Goal: Information Seeking & Learning: Learn about a topic

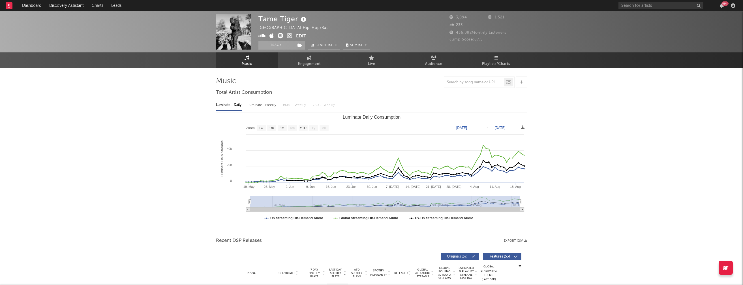
select select "1w"
click at [256, 105] on div "Luminate - Weekly" at bounding box center [263, 105] width 30 height 10
select select "1w"
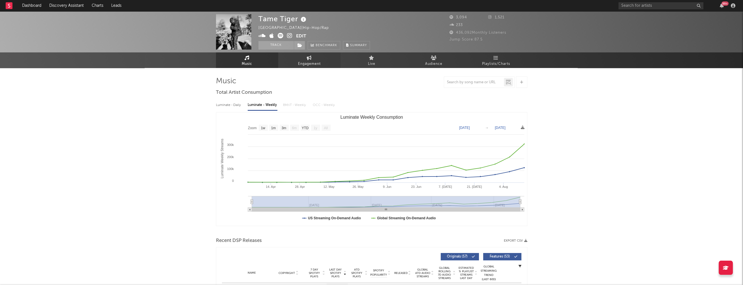
click at [308, 63] on span "Engagement" at bounding box center [309, 64] width 23 height 7
select select "1w"
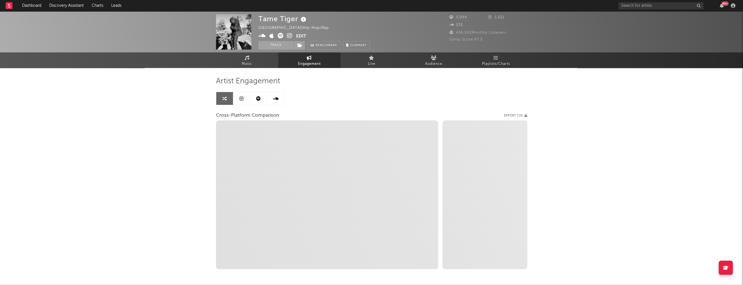
click at [288, 35] on icon at bounding box center [289, 36] width 5 height 6
drag, startPoint x: 258, startPoint y: 18, endPoint x: 298, endPoint y: 19, distance: 39.7
click at [298, 19] on div "Tame Tiger" at bounding box center [282, 18] width 49 height 9
copy div "Tame Tiger"
select select "1m"
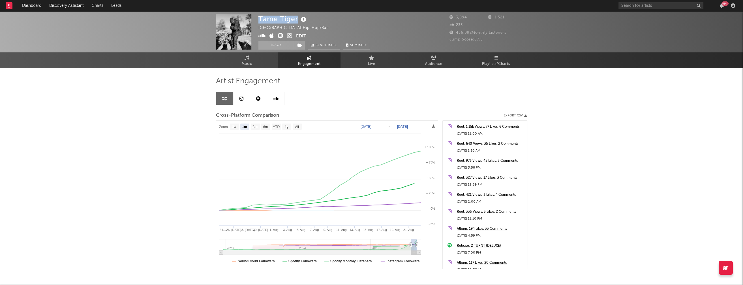
click at [261, 35] on icon at bounding box center [261, 36] width 7 height 6
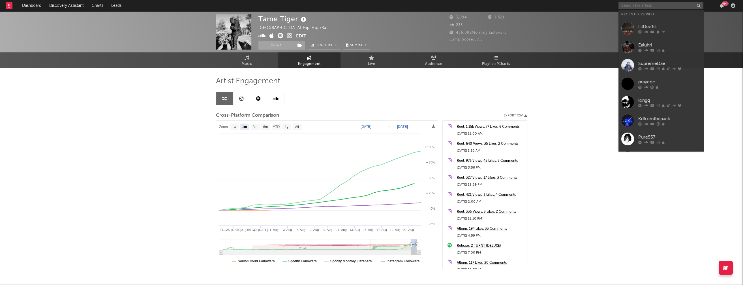
click at [647, 8] on input "text" at bounding box center [661, 5] width 85 height 7
paste input "choppazay"
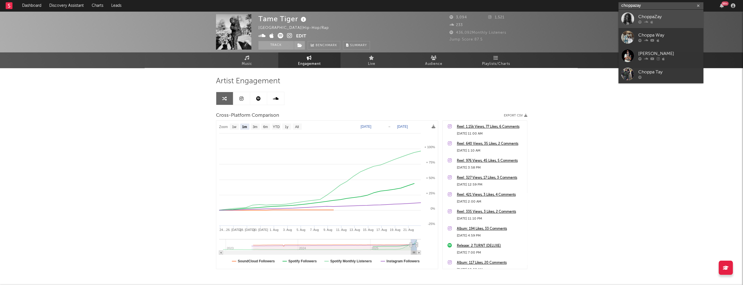
type input "choppazay"
click at [661, 17] on div "ChoppaZay" at bounding box center [669, 17] width 62 height 7
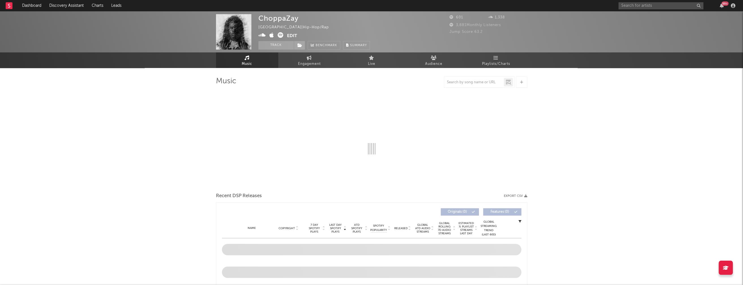
select select "6m"
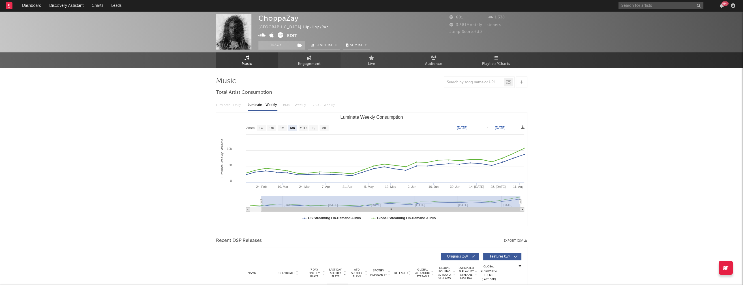
click at [306, 63] on span "Engagement" at bounding box center [309, 64] width 23 height 7
select select "1w"
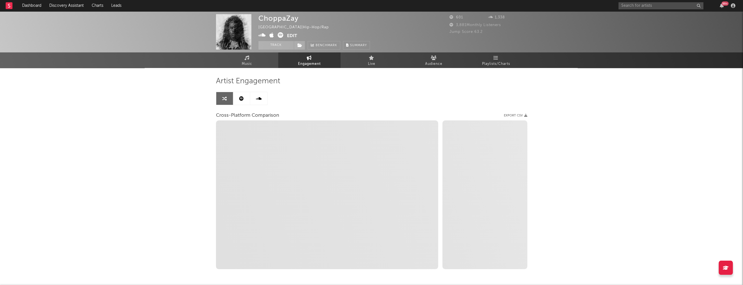
select select "1m"
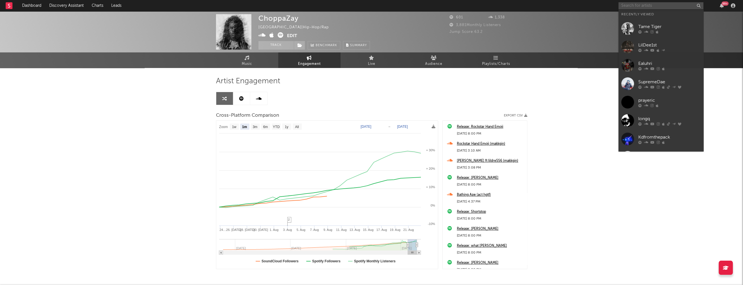
click at [653, 7] on input "text" at bounding box center [661, 5] width 85 height 7
paste input "BTD SPECTRE"
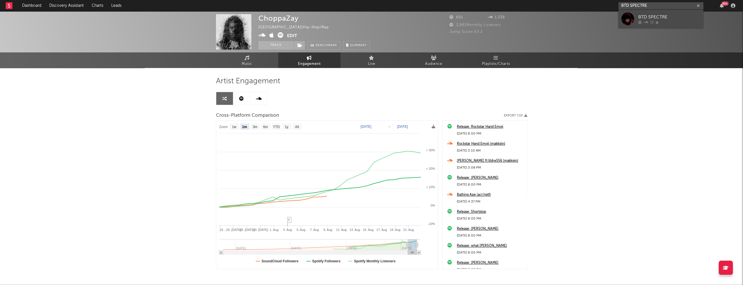
type input "BTD SPECTRE"
click at [656, 14] on div "BTD SPECTRE" at bounding box center [669, 17] width 62 height 7
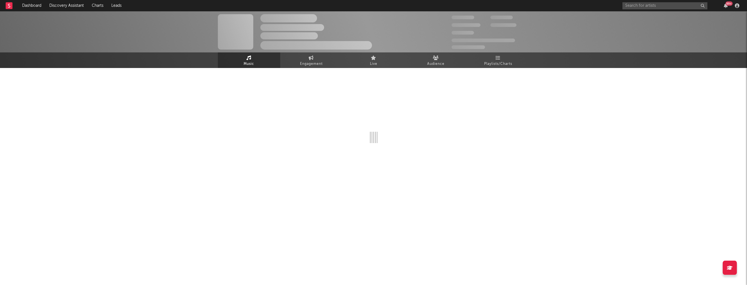
select select "6m"
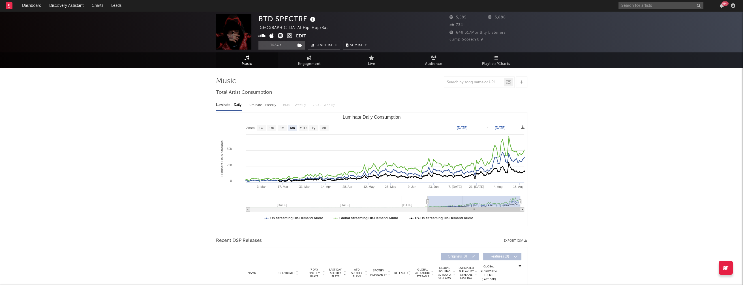
click at [266, 106] on div "Luminate - Weekly" at bounding box center [263, 105] width 30 height 10
select select "6m"
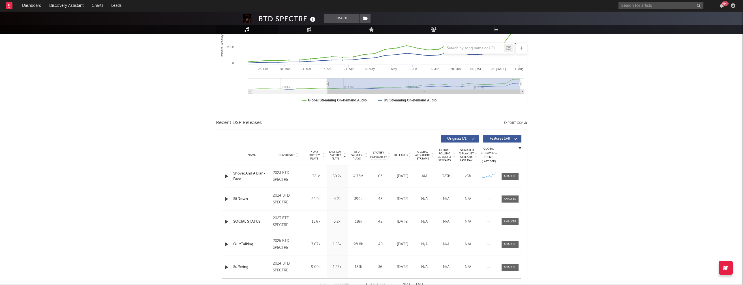
scroll to position [119, 0]
click at [225, 196] on icon "button" at bounding box center [226, 197] width 6 height 7
click at [226, 197] on icon "button" at bounding box center [225, 197] width 5 height 7
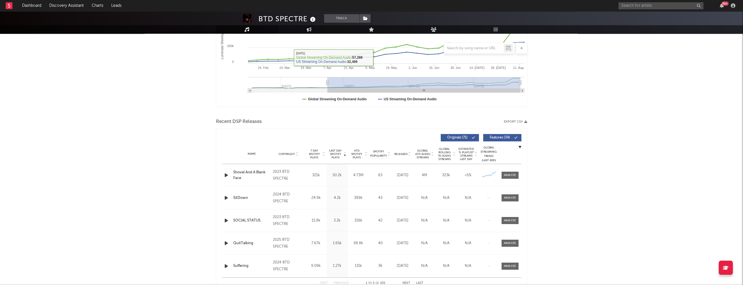
scroll to position [0, 0]
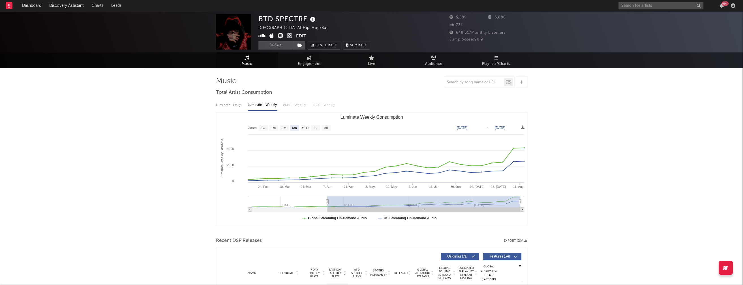
click at [290, 36] on icon at bounding box center [289, 36] width 5 height 6
click at [642, 4] on input "text" at bounding box center [661, 5] width 85 height 7
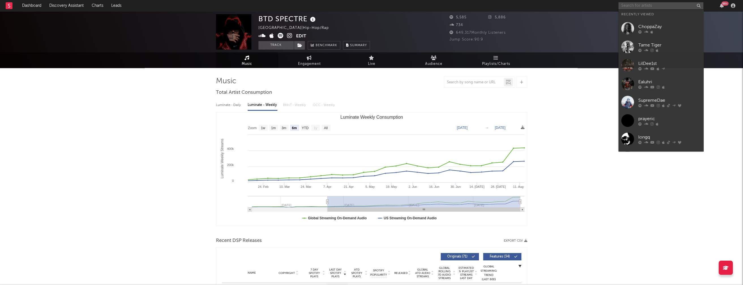
paste input "LoverBoy Vo"
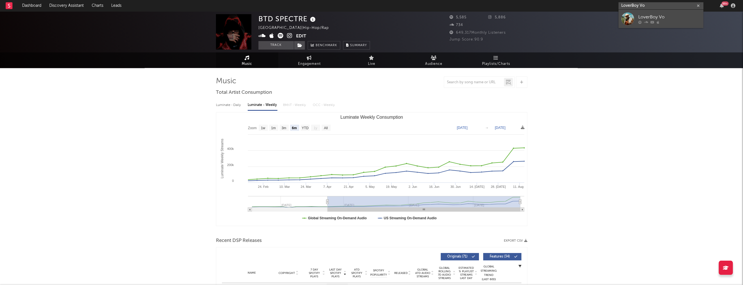
type input "LoverBoy Vo"
click at [664, 15] on div "LoverBoy Vo" at bounding box center [669, 17] width 62 height 7
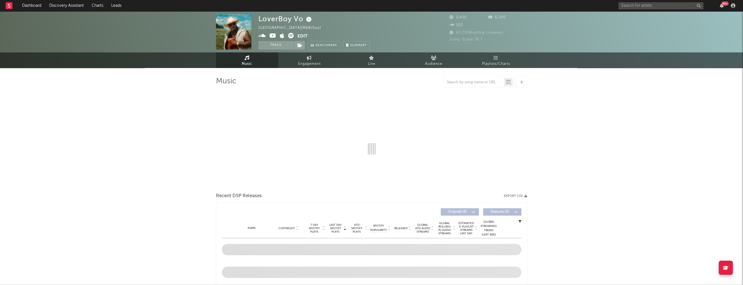
select select "6m"
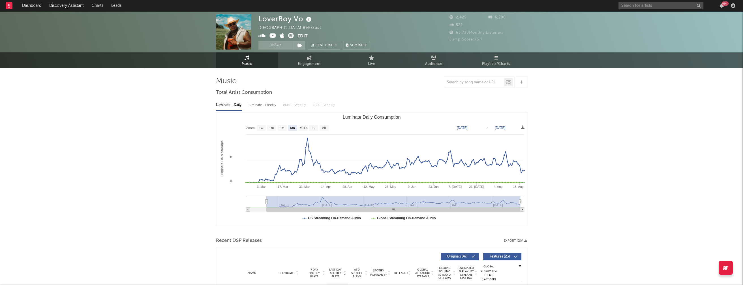
click at [257, 106] on div "Luminate - Weekly" at bounding box center [263, 105] width 30 height 10
select select "6m"
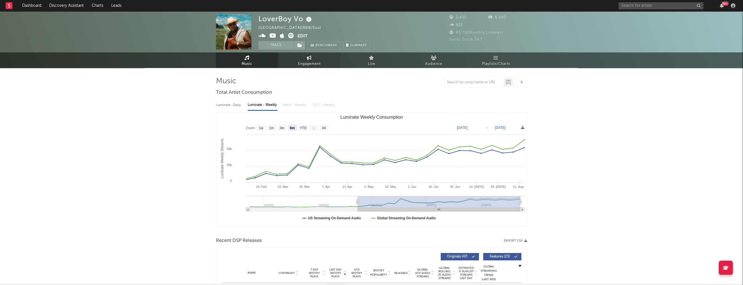
click at [313, 65] on span "Engagement" at bounding box center [309, 64] width 23 height 7
select select "1w"
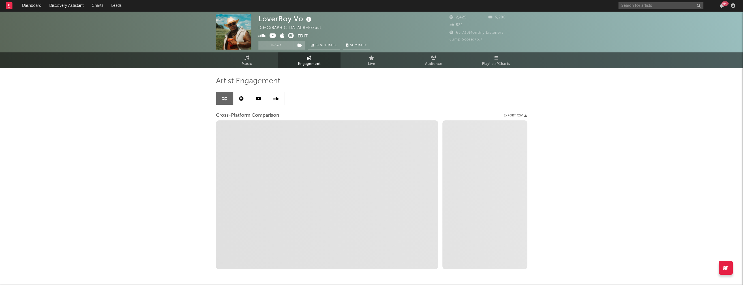
select select "1m"
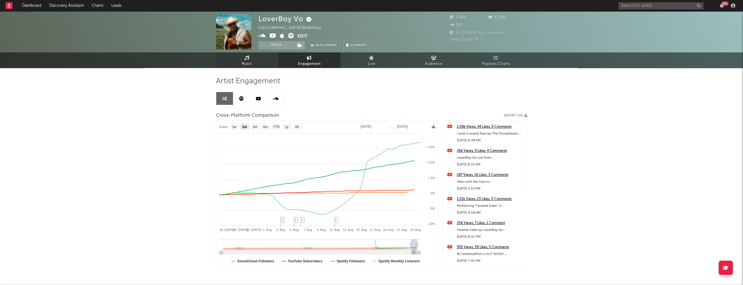
click at [245, 59] on icon at bounding box center [247, 57] width 5 height 5
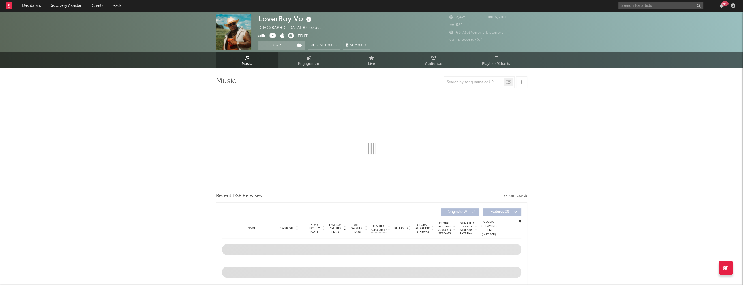
select select "6m"
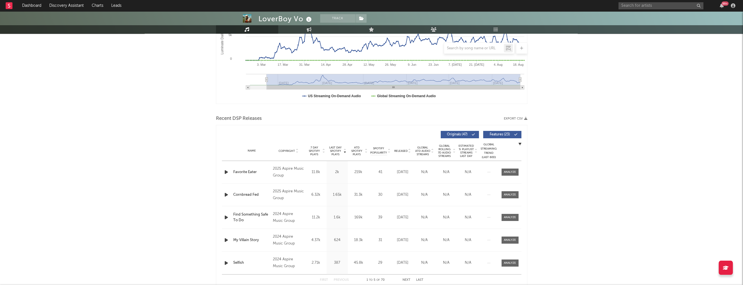
scroll to position [125, 0]
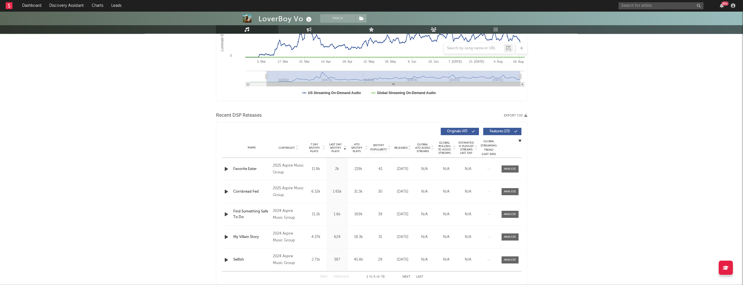
click at [226, 189] on icon "button" at bounding box center [226, 191] width 6 height 7
click at [226, 191] on icon "button" at bounding box center [225, 191] width 5 height 7
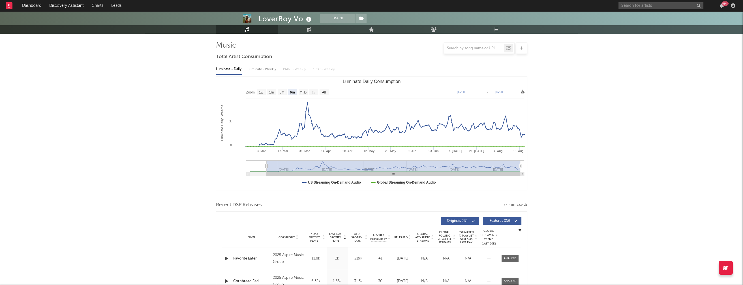
scroll to position [0, 0]
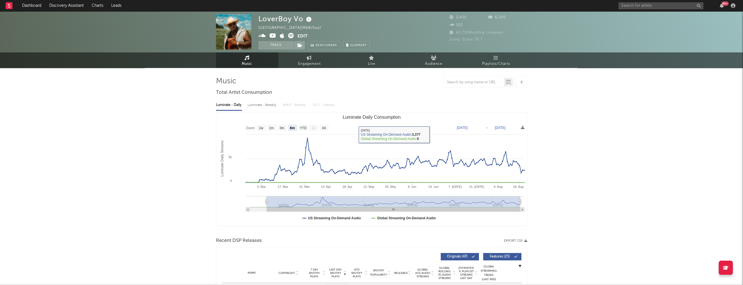
click at [263, 105] on div "Luminate - Weekly" at bounding box center [263, 105] width 30 height 10
select select "6m"
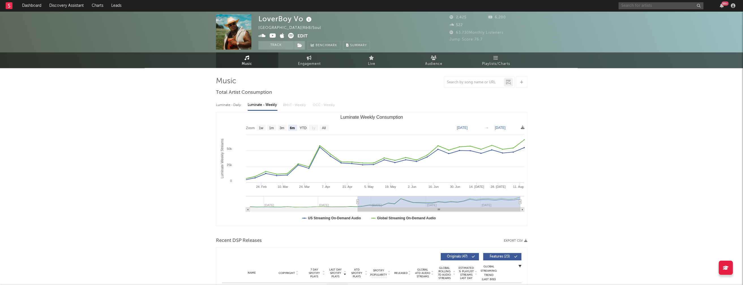
click at [647, 7] on input "text" at bounding box center [661, 5] width 85 height 7
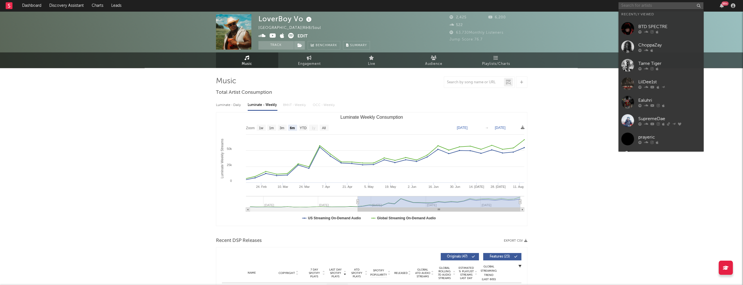
paste input "Nebiu"
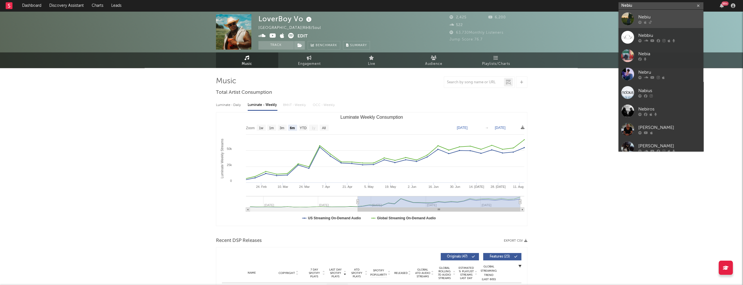
type input "Nebiu"
click at [653, 14] on div "Nebiu" at bounding box center [669, 17] width 62 height 7
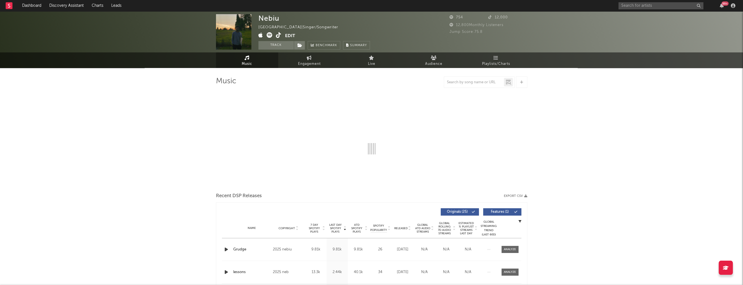
select select "1w"
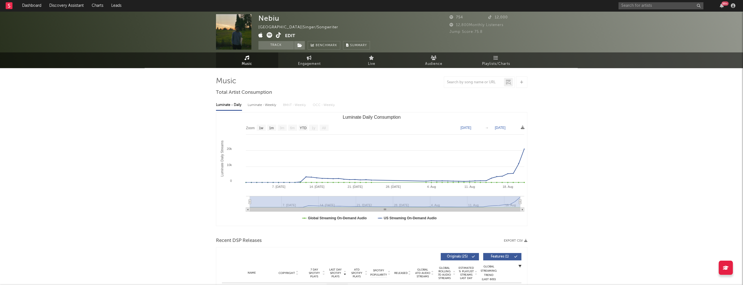
click at [310, 62] on span "Engagement" at bounding box center [309, 64] width 23 height 7
select select "1w"
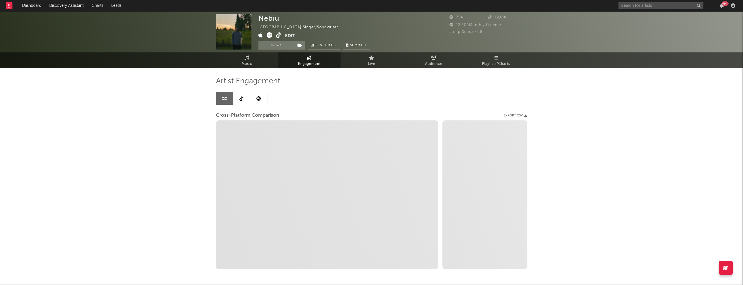
click at [277, 35] on icon at bounding box center [278, 35] width 5 height 6
select select "1m"
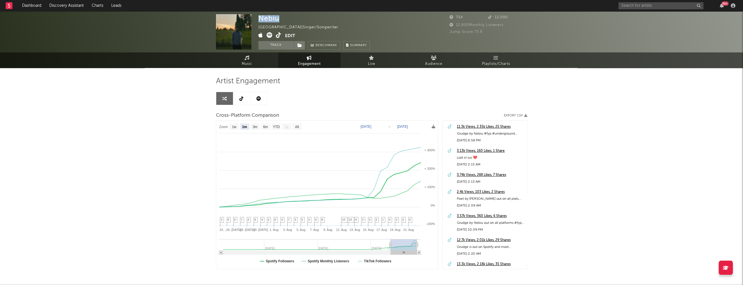
drag, startPoint x: 260, startPoint y: 18, endPoint x: 280, endPoint y: 18, distance: 20.7
click at [280, 18] on div "Nebiu [GEOGRAPHIC_DATA] | Singer/Songwriter Edit Track Benchmark Summary" at bounding box center [314, 31] width 112 height 35
copy div "Nebiu"
click at [633, 7] on input "text" at bounding box center [661, 5] width 85 height 7
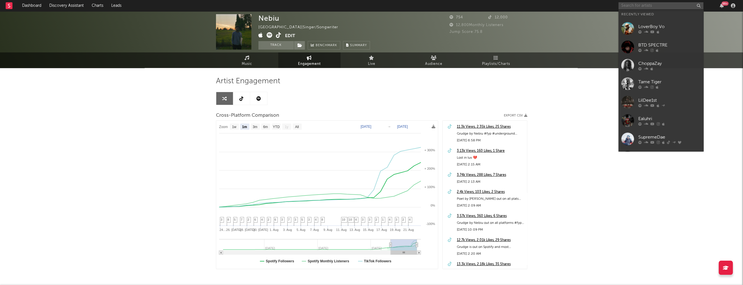
paste input "swy3r"
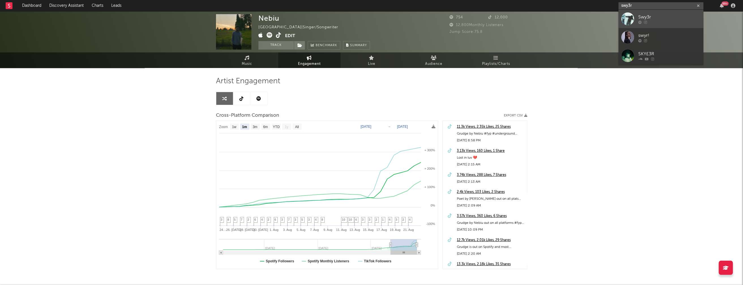
type input "swy3r"
click at [653, 15] on div "Swy3r" at bounding box center [669, 17] width 62 height 7
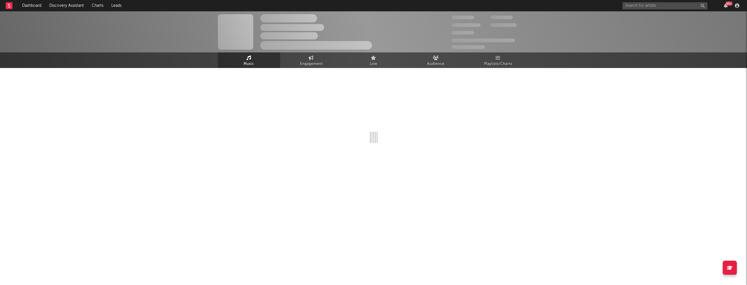
select select "1w"
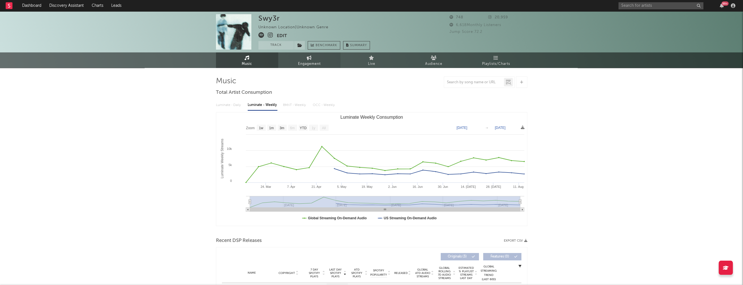
click at [302, 67] on span "Engagement" at bounding box center [309, 64] width 23 height 7
select select "1w"
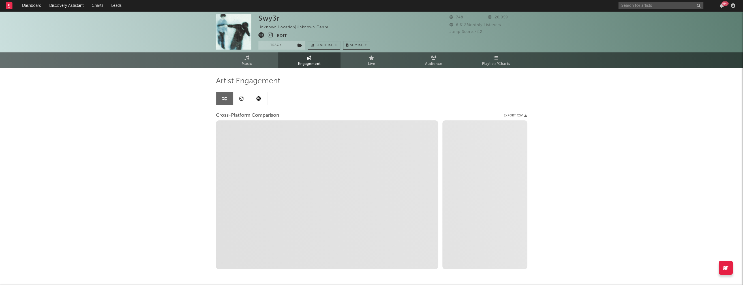
select select "1m"
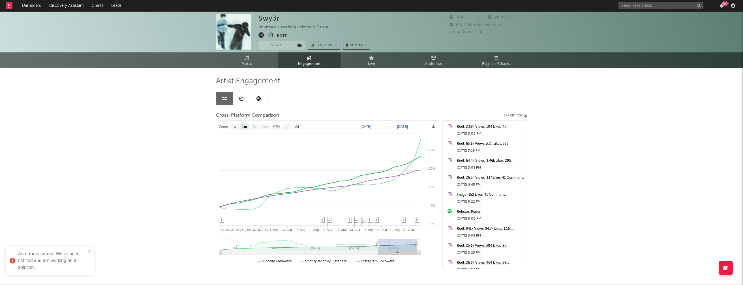
click at [270, 35] on icon at bounding box center [270, 35] width 5 height 6
click at [630, 4] on input "text" at bounding box center [661, 5] width 85 height 7
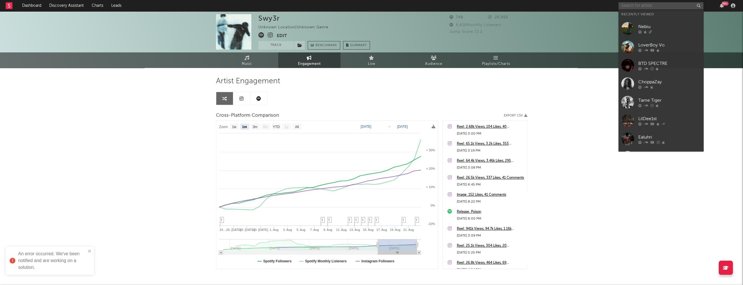
paste input "Datkid"
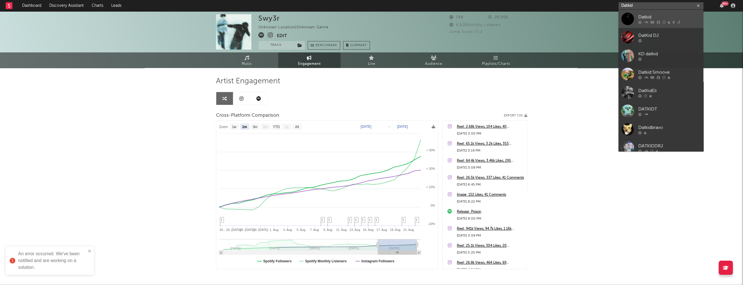
type input "Datkid"
click at [644, 16] on div "Datkid" at bounding box center [669, 17] width 62 height 7
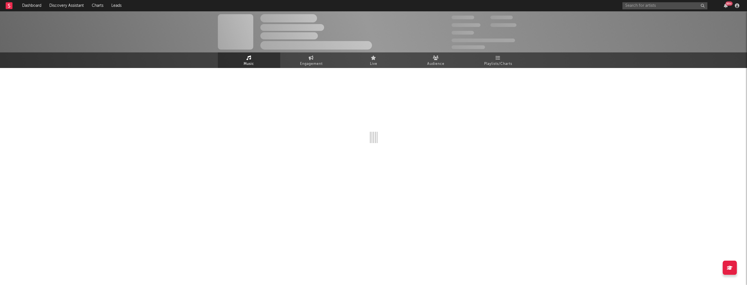
select select "6m"
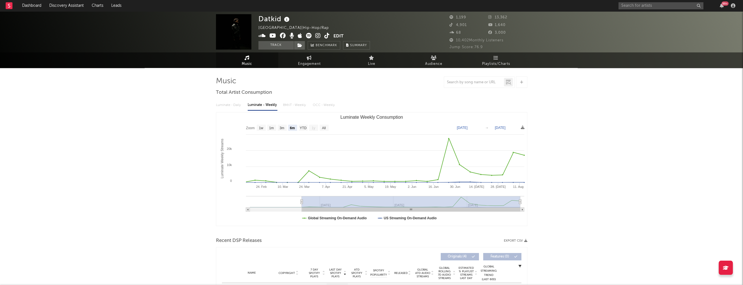
click at [318, 36] on icon at bounding box center [317, 36] width 5 height 6
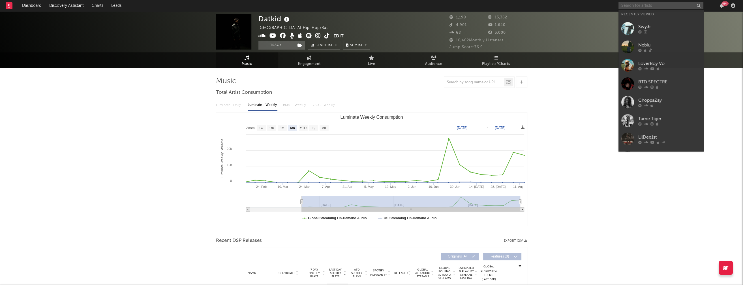
click at [630, 6] on input "text" at bounding box center [661, 5] width 85 height 7
paste input "1i1an1"
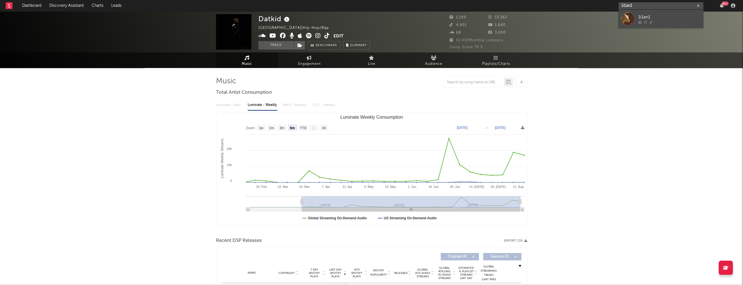
type input "1i1an1"
click at [652, 20] on div "1i1an1" at bounding box center [669, 17] width 62 height 7
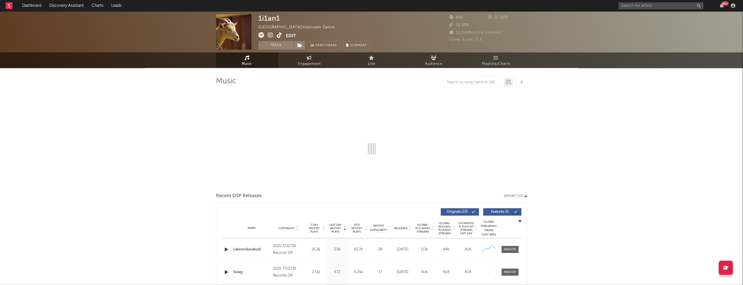
select select "1w"
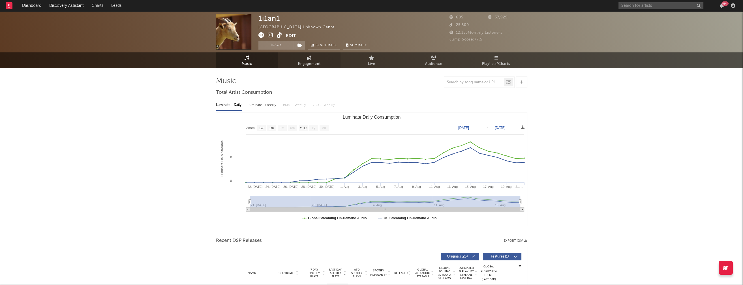
click at [305, 64] on span "Engagement" at bounding box center [309, 64] width 23 height 7
select select "1w"
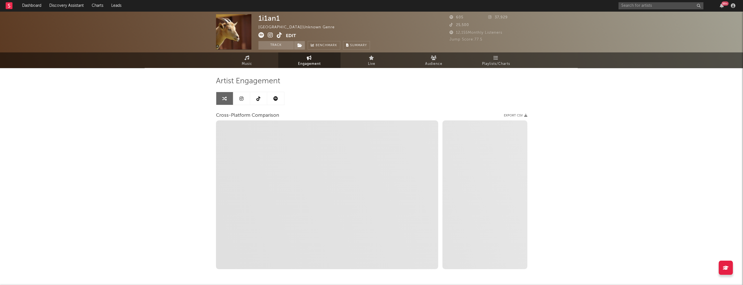
select select "1m"
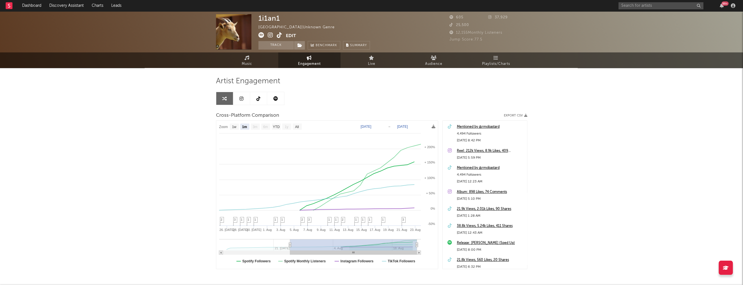
click at [270, 35] on icon at bounding box center [270, 35] width 5 height 6
click at [246, 58] on icon at bounding box center [247, 57] width 5 height 5
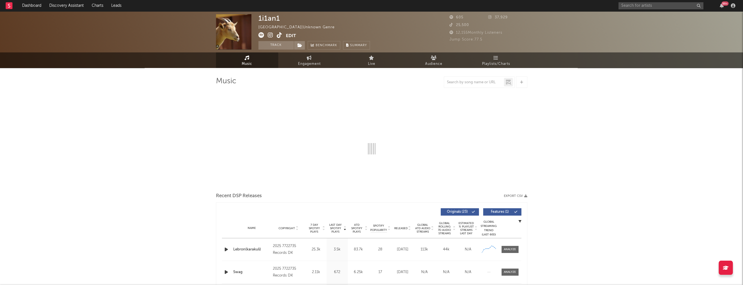
select select "1w"
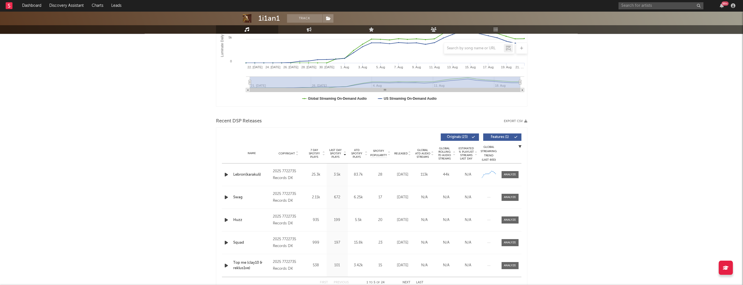
scroll to position [127, 0]
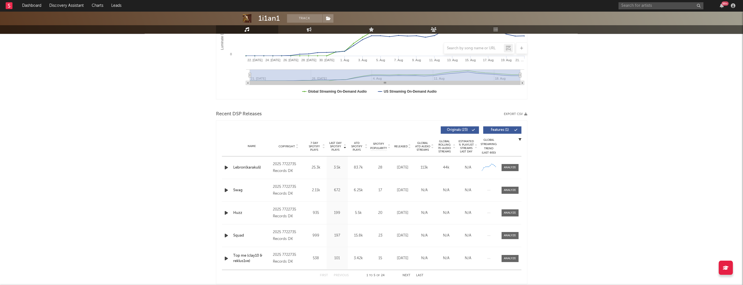
click at [226, 188] on icon "button" at bounding box center [226, 190] width 6 height 7
click at [364, 277] on div at bounding box center [371, 277] width 71 height 1
click at [225, 191] on icon "button" at bounding box center [225, 190] width 5 height 7
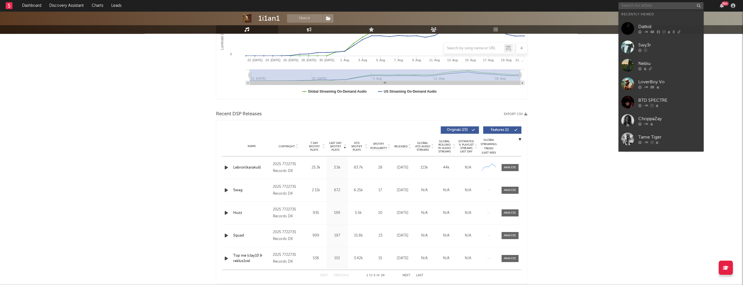
click at [633, 6] on input "text" at bounding box center [661, 5] width 85 height 7
paste input "Yk It’s Junaa"
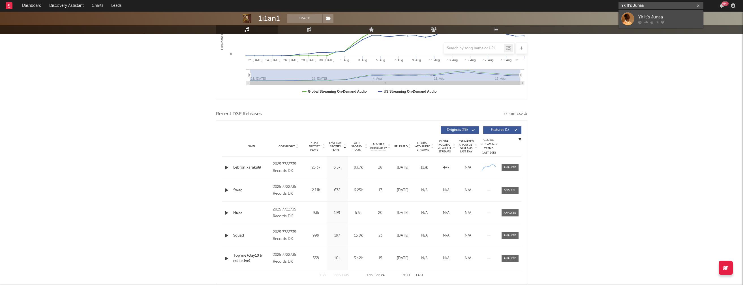
type input "Yk It’s Junaa"
click at [651, 14] on div "Yk It’s Junaa" at bounding box center [669, 17] width 62 height 7
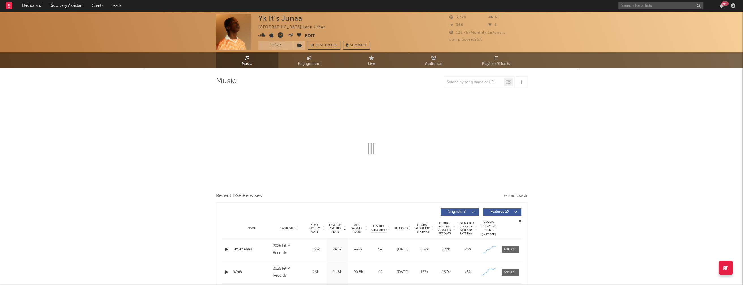
select select "1w"
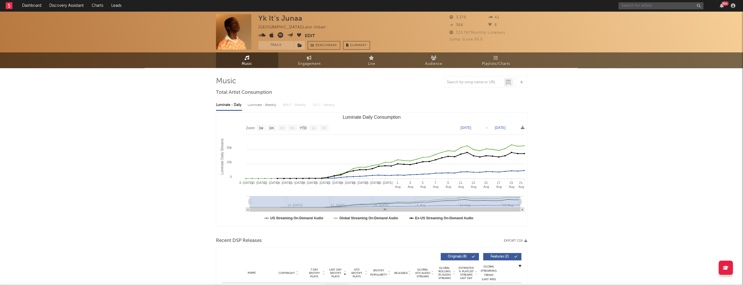
click at [628, 3] on input "text" at bounding box center [661, 5] width 85 height 7
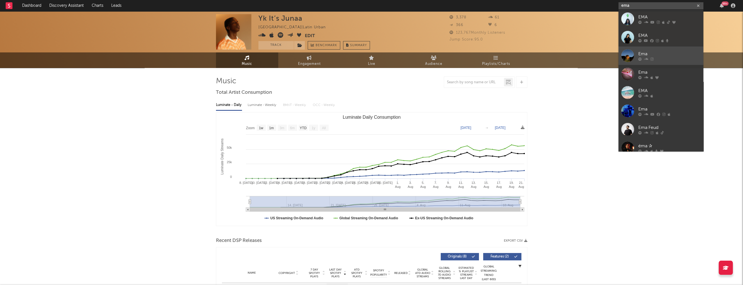
type input "ema"
click at [654, 50] on link "Ema" at bounding box center [661, 55] width 85 height 18
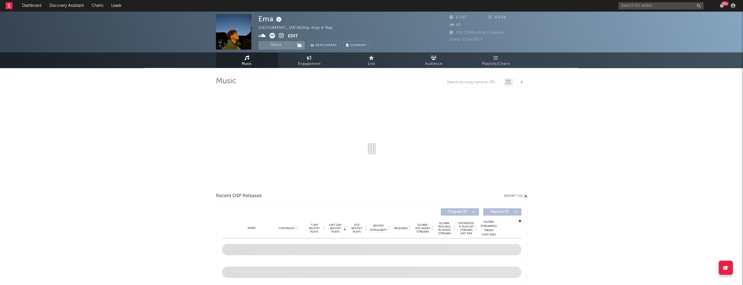
select select "1w"
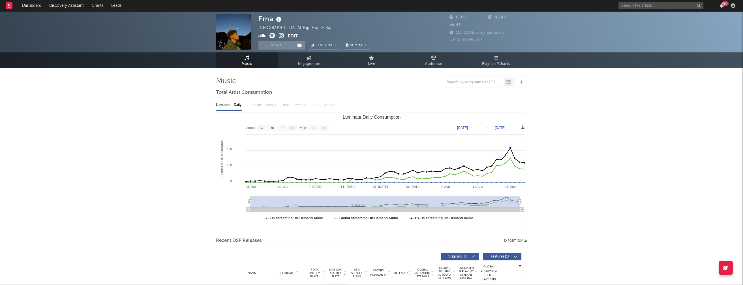
click at [281, 34] on icon at bounding box center [281, 36] width 5 height 6
click at [636, 3] on input "text" at bounding box center [661, 5] width 85 height 7
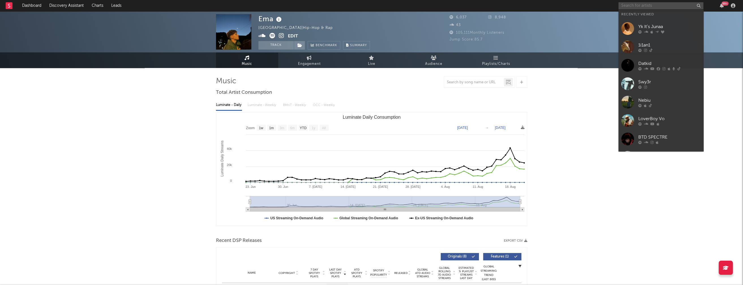
paste input "[PERSON_NAME]"
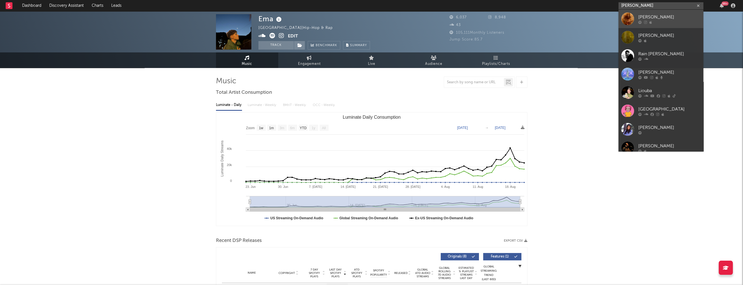
type input "[PERSON_NAME]"
click at [658, 16] on div "[PERSON_NAME]" at bounding box center [669, 17] width 62 height 7
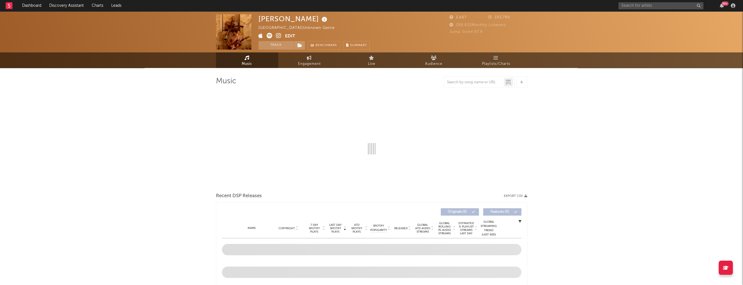
select select "1w"
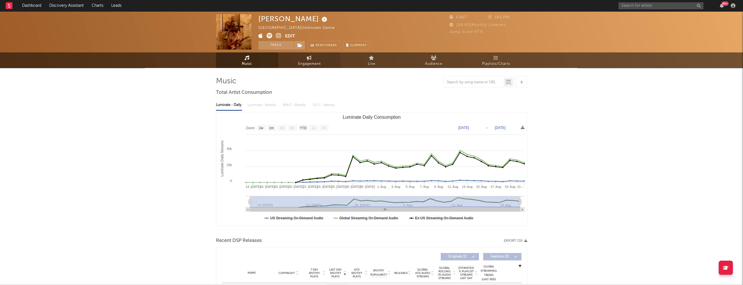
click at [307, 57] on icon at bounding box center [309, 57] width 5 height 5
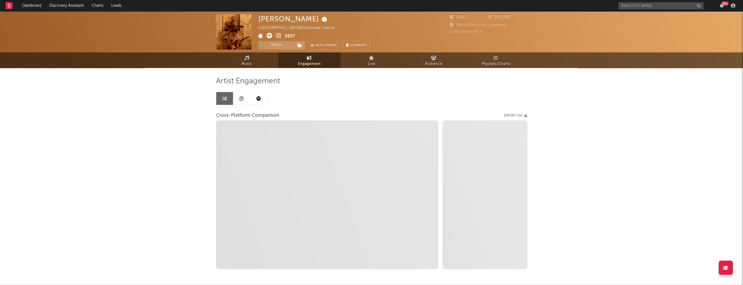
select select "1w"
select select "1m"
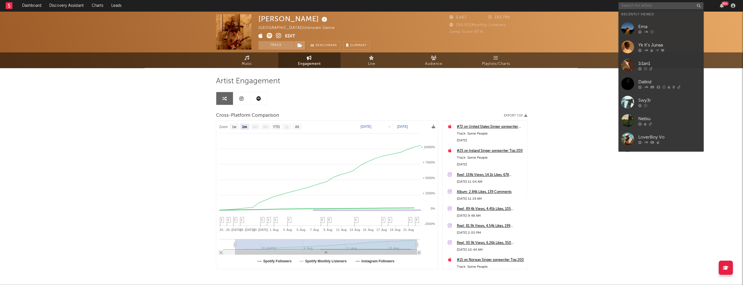
click at [630, 6] on input "text" at bounding box center [661, 5] width 85 height 7
paste input "sriyam!"
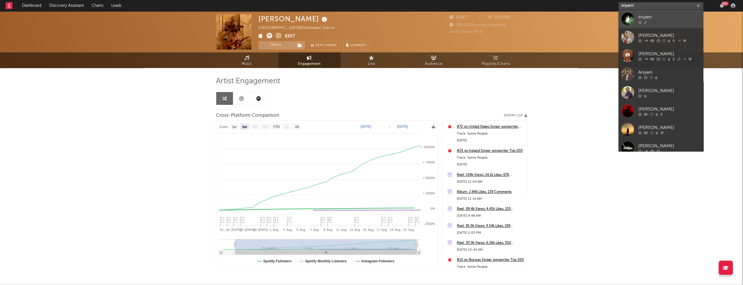
type input "sriyam!"
click at [646, 14] on div "sriyam" at bounding box center [669, 17] width 62 height 7
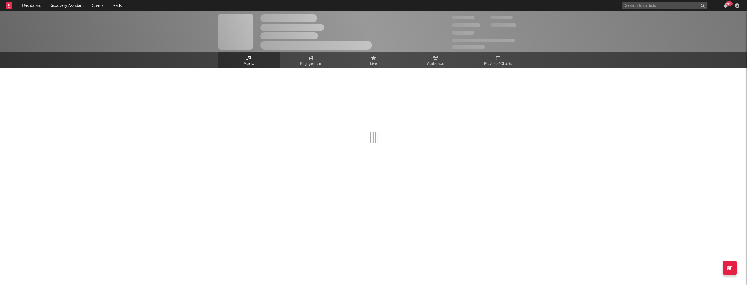
select select "1w"
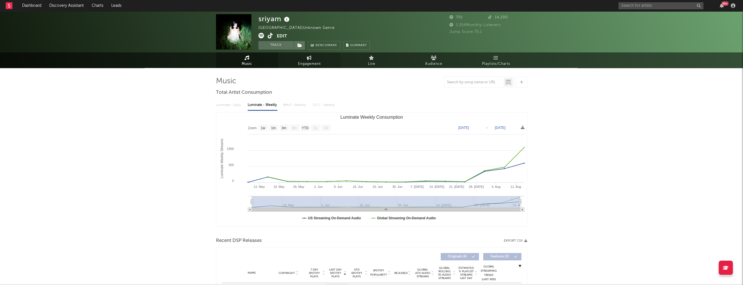
click at [309, 63] on span "Engagement" at bounding box center [309, 64] width 23 height 7
select select "1w"
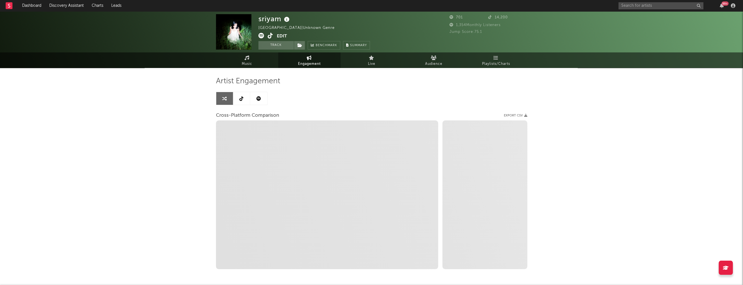
select select "1m"
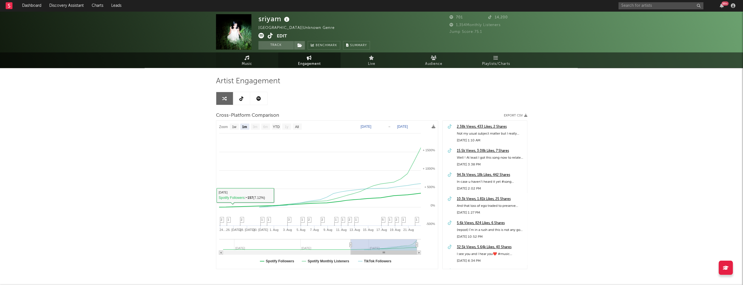
click at [251, 62] on span "Music" at bounding box center [247, 64] width 10 height 7
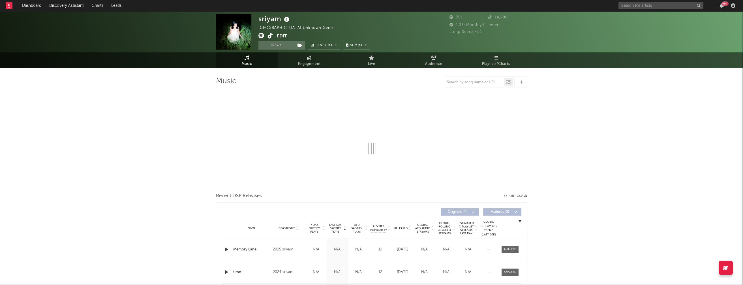
select select "1w"
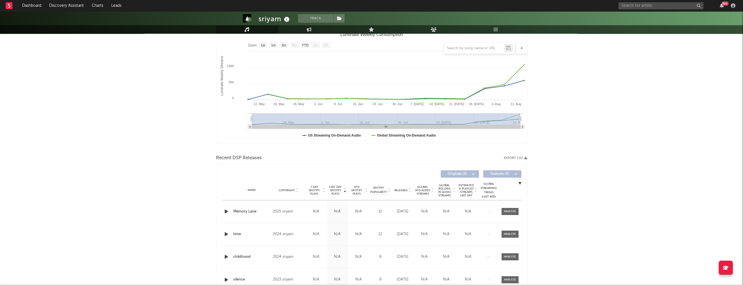
scroll to position [84, 0]
click at [225, 208] on icon "button" at bounding box center [226, 210] width 6 height 7
click at [225, 208] on icon "button" at bounding box center [225, 210] width 5 height 7
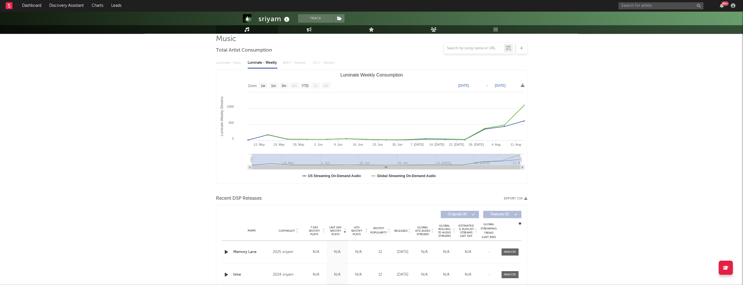
scroll to position [0, 0]
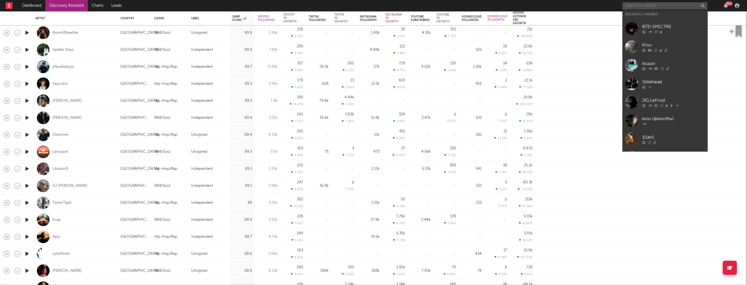
click at [634, 8] on input "text" at bounding box center [664, 5] width 85 height 7
paste input "Shona Prince"
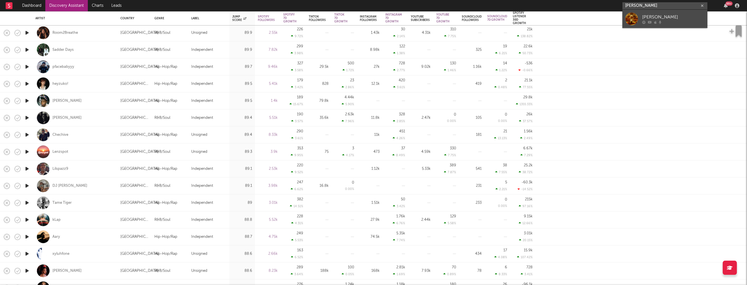
type input "Shona Prince"
click at [666, 16] on div "Shona Prince" at bounding box center [673, 17] width 62 height 7
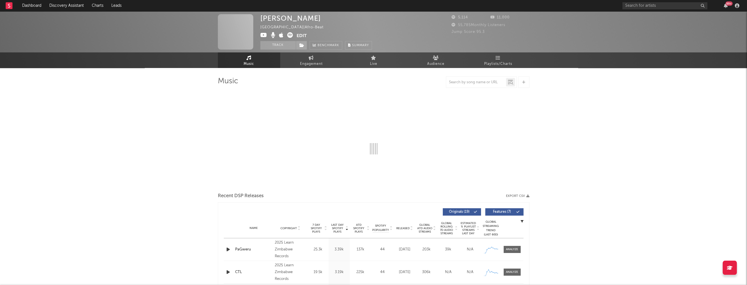
select select "1w"
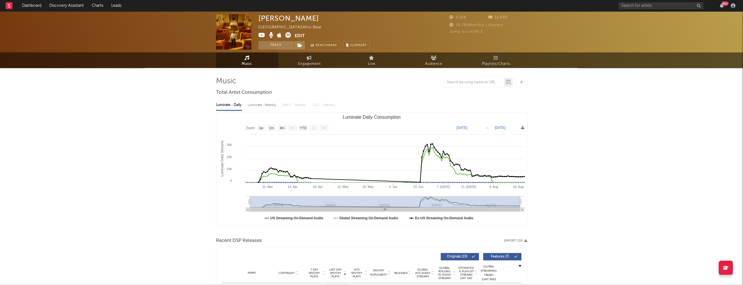
click at [263, 106] on div "Luminate - Weekly" at bounding box center [263, 105] width 30 height 10
select select "1w"
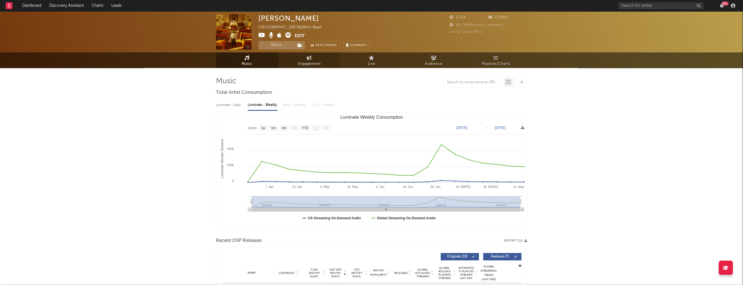
click at [314, 59] on link "Engagement" at bounding box center [309, 60] width 62 height 16
select select "1w"
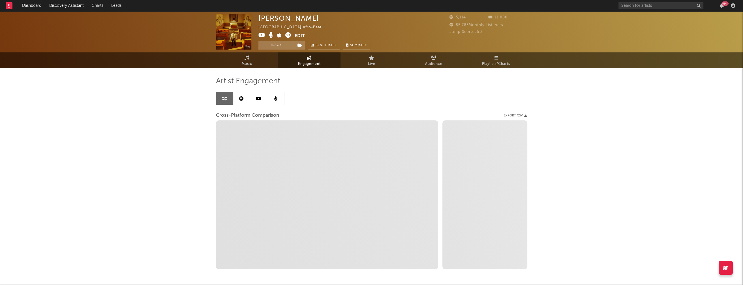
select select "1m"
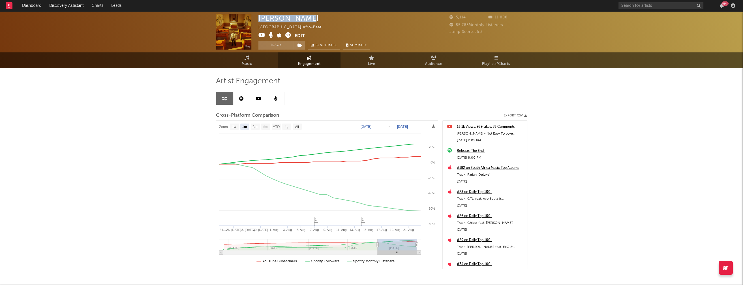
drag, startPoint x: 258, startPoint y: 19, endPoint x: 304, endPoint y: 20, distance: 45.9
click at [304, 20] on div "Shona Prince" at bounding box center [288, 18] width 61 height 8
copy div "Shona Prince"
click at [247, 64] on span "Music" at bounding box center [247, 64] width 10 height 7
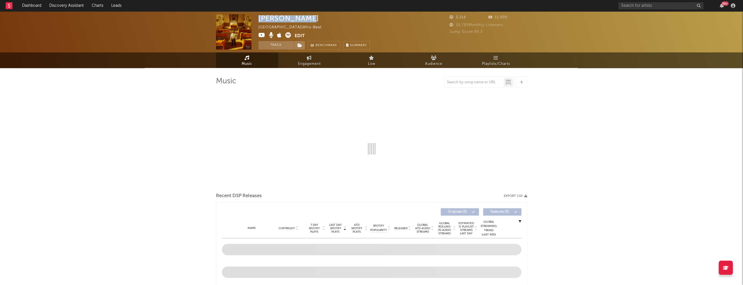
select select "1w"
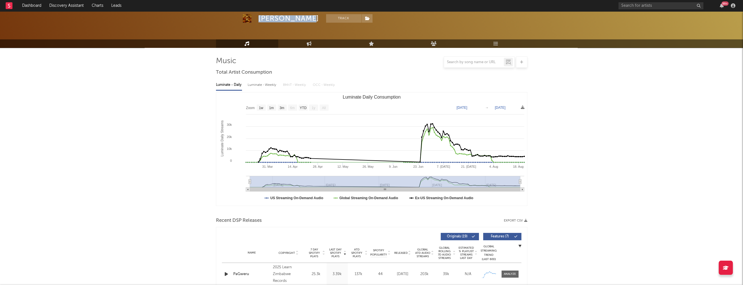
scroll to position [87, 0]
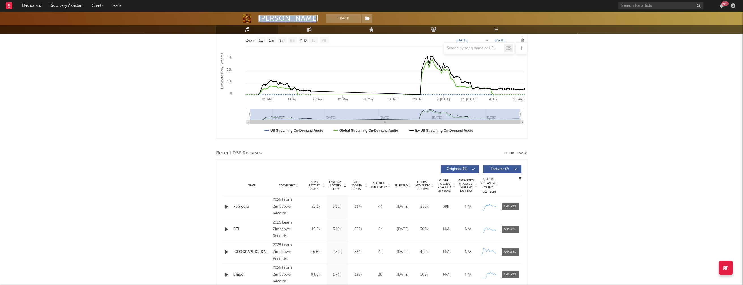
click at [224, 204] on icon "button" at bounding box center [226, 206] width 6 height 7
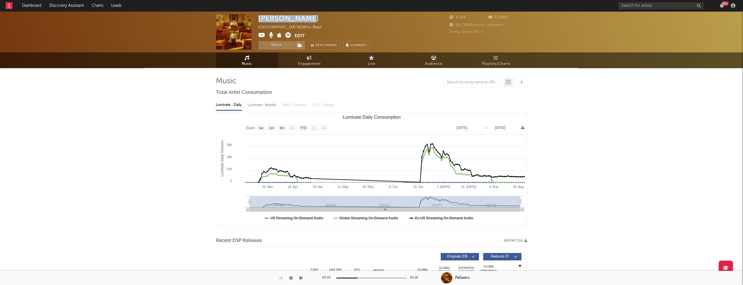
click at [261, 35] on icon at bounding box center [261, 35] width 7 height 6
click at [291, 278] on icon "button" at bounding box center [291, 277] width 3 height 5
